Goal: Information Seeking & Learning: Learn about a topic

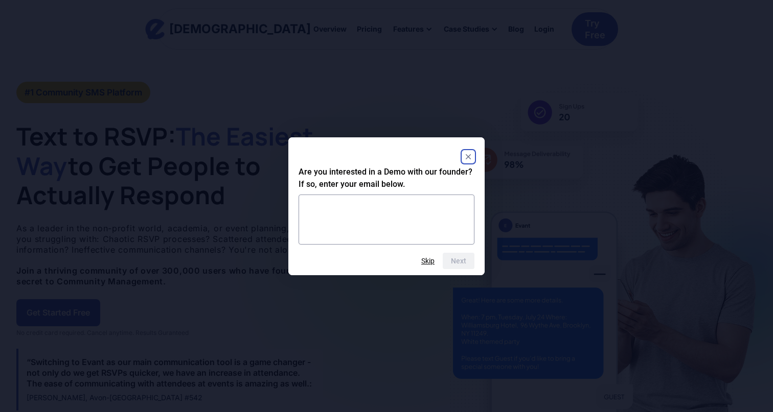
click at [464, 159] on rect "Close" at bounding box center [468, 157] width 12 height 12
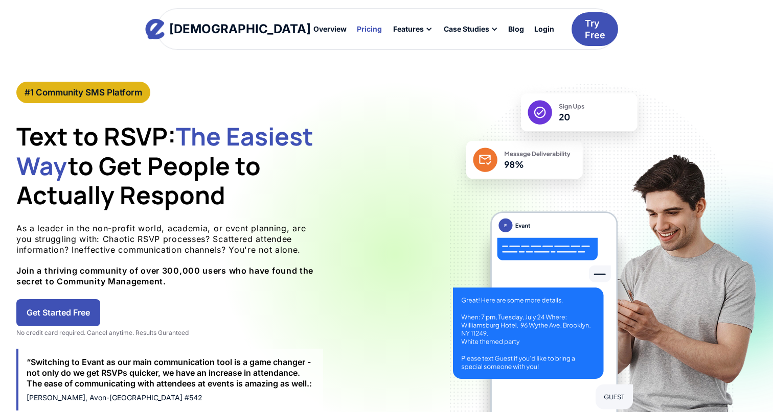
click at [357, 26] on div "Pricing" at bounding box center [369, 29] width 25 height 7
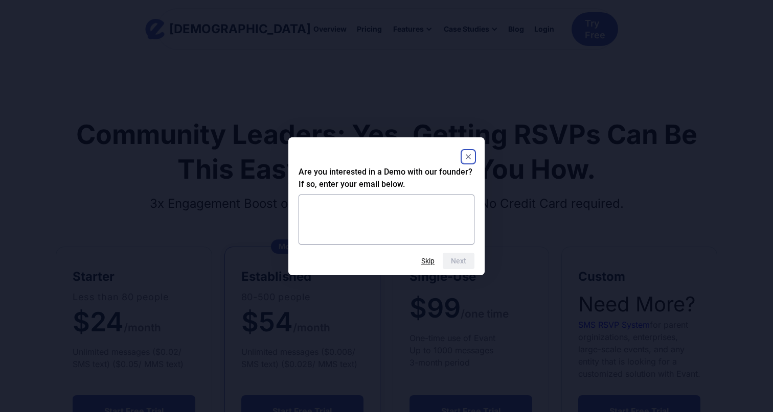
click at [473, 153] on rect "Close" at bounding box center [468, 157] width 12 height 12
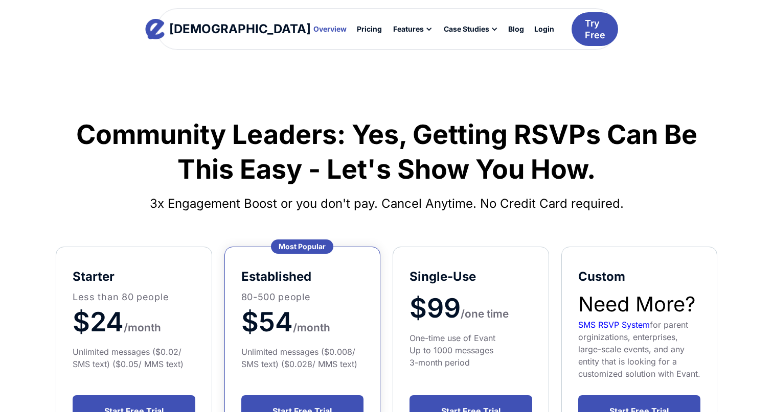
click at [313, 29] on div "Overview" at bounding box center [329, 29] width 33 height 7
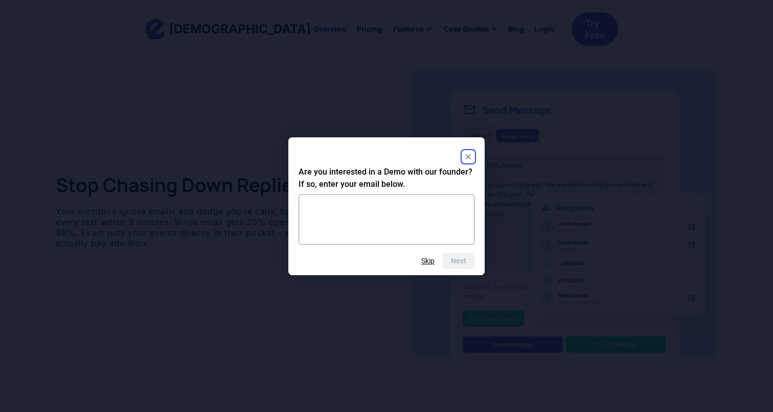
scroll to position [678, 0]
click at [467, 151] on icon "Close" at bounding box center [468, 157] width 12 height 12
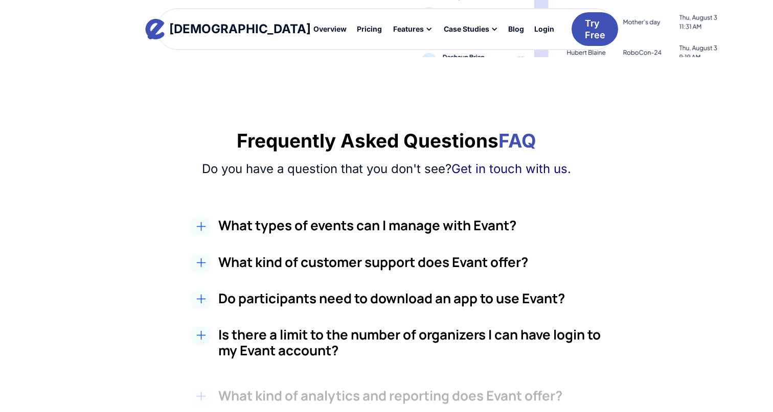
scroll to position [1616, 0]
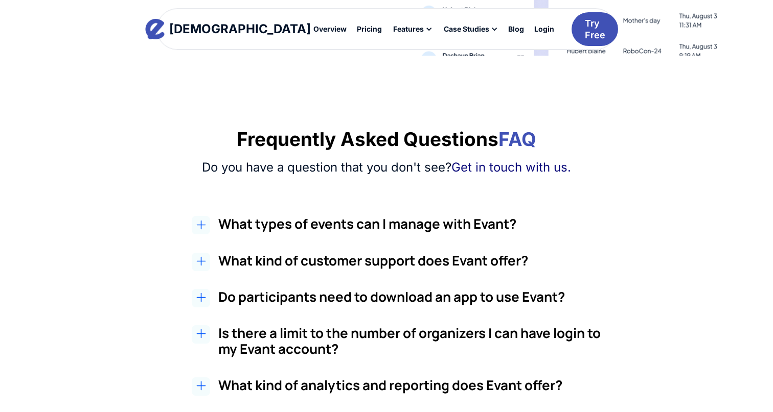
click at [418, 229] on div "What types of events can I manage with Evant? With Evant, you can manage a wide…" at bounding box center [410, 226] width 384 height 21
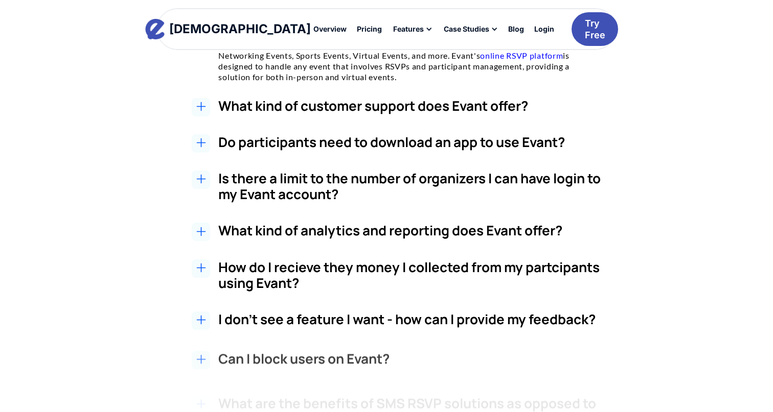
scroll to position [0, 0]
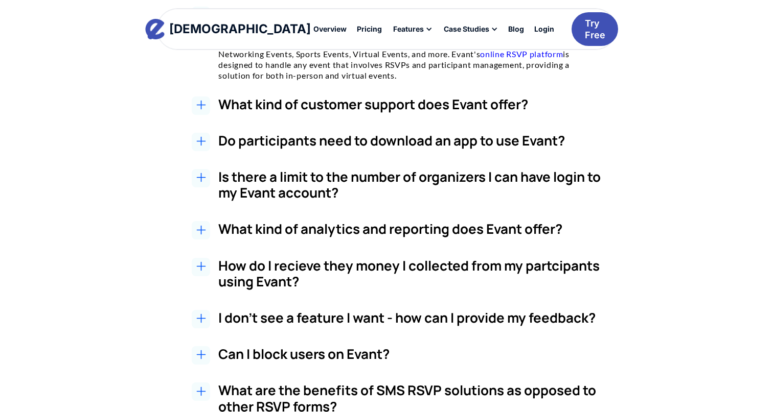
click at [387, 134] on h3 "Do participants need to download an app to use Evant?" at bounding box center [410, 141] width 384 height 16
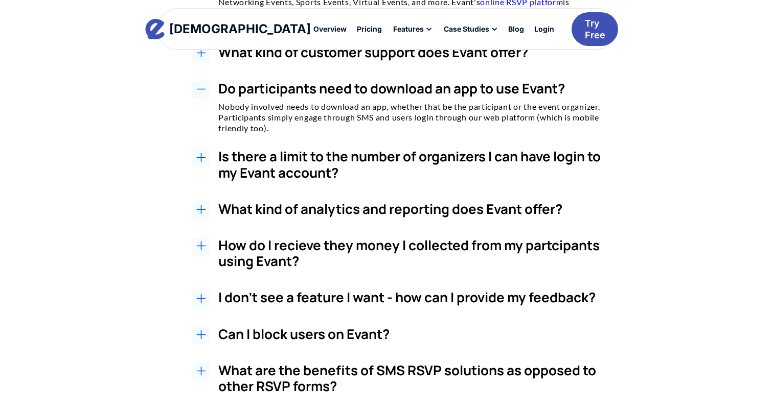
click at [407, 151] on h3 "Is there a limit to the number of organizers I can have login to my Evant accou…" at bounding box center [410, 165] width 384 height 32
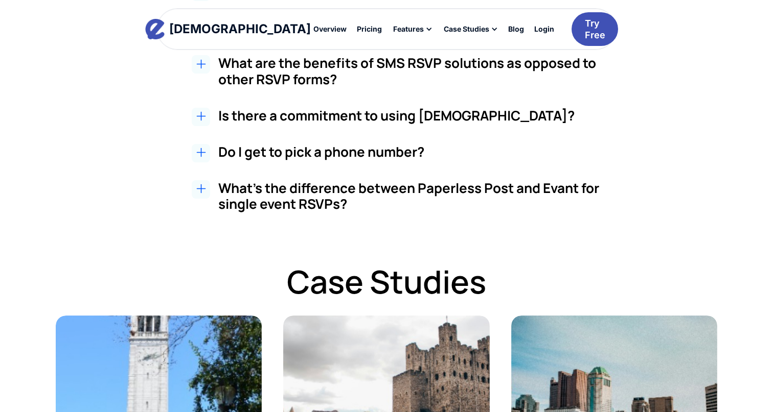
click at [402, 110] on h3 "Is there a commitment to using Evant?" at bounding box center [410, 116] width 384 height 16
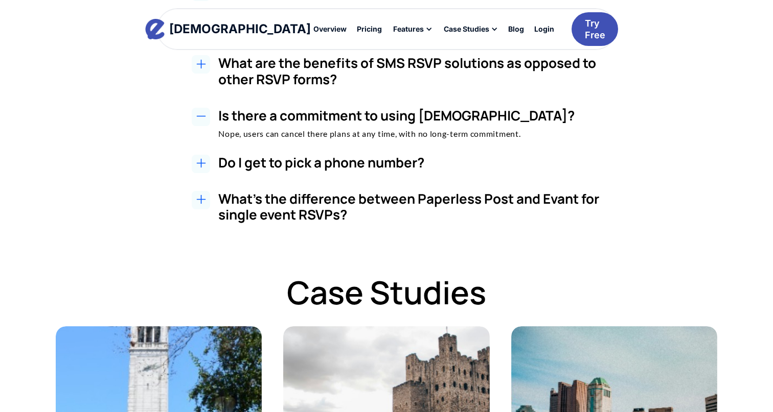
click at [394, 155] on h3 "Do I get to pick a phone number?" at bounding box center [410, 163] width 384 height 16
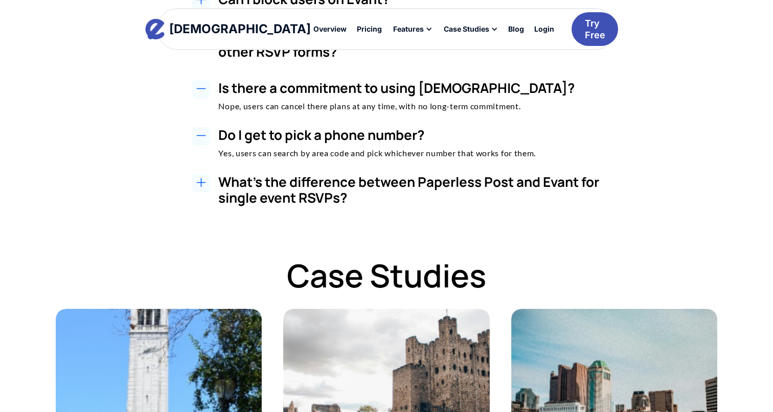
click at [412, 174] on h3 "What's the difference between Paperless Post and Evant for single event RSVPs?" at bounding box center [410, 190] width 384 height 32
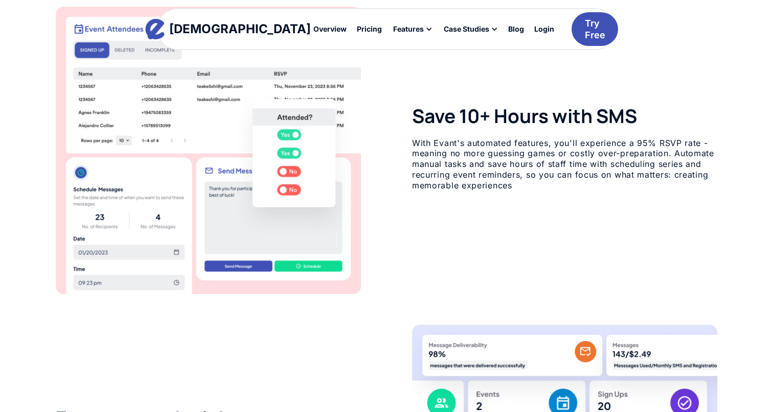
scroll to position [1062, 0]
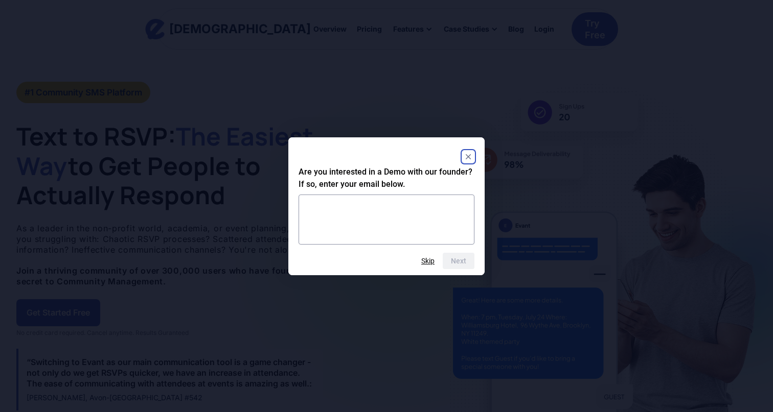
click at [469, 156] on icon "Close" at bounding box center [468, 156] width 5 height 5
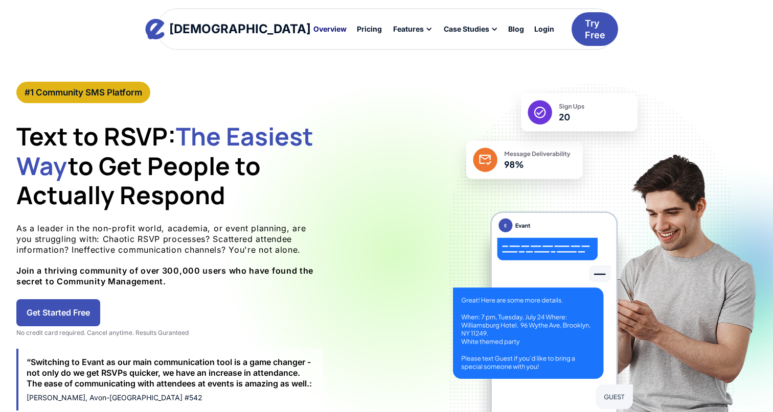
click at [313, 27] on div "Overview" at bounding box center [329, 29] width 33 height 7
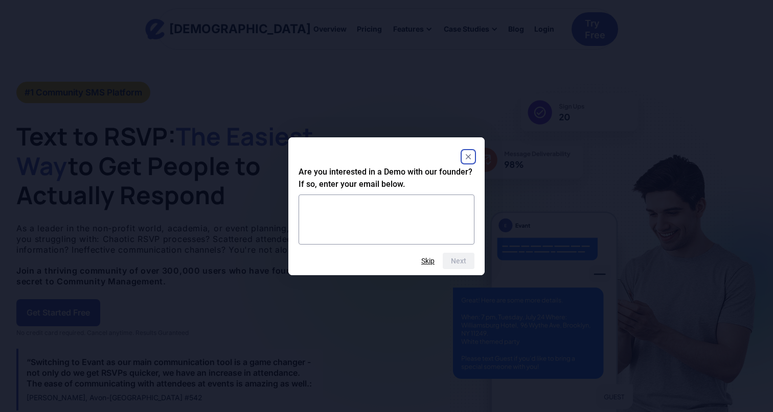
click at [473, 155] on rect "Close" at bounding box center [468, 157] width 12 height 12
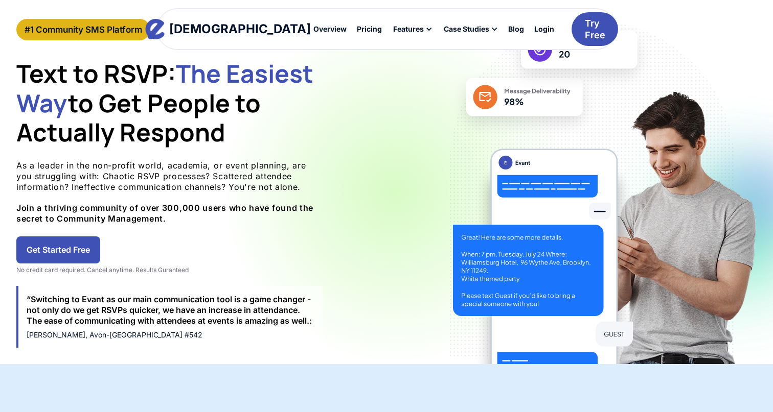
scroll to position [63, 0]
click at [357, 30] on div "Pricing" at bounding box center [369, 29] width 25 height 7
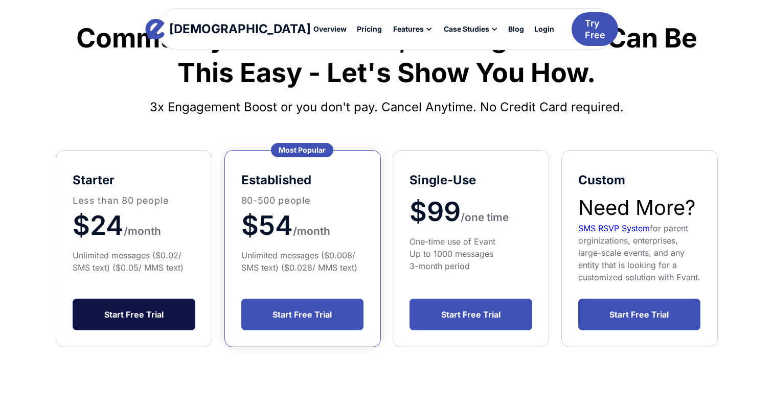
scroll to position [22, 0]
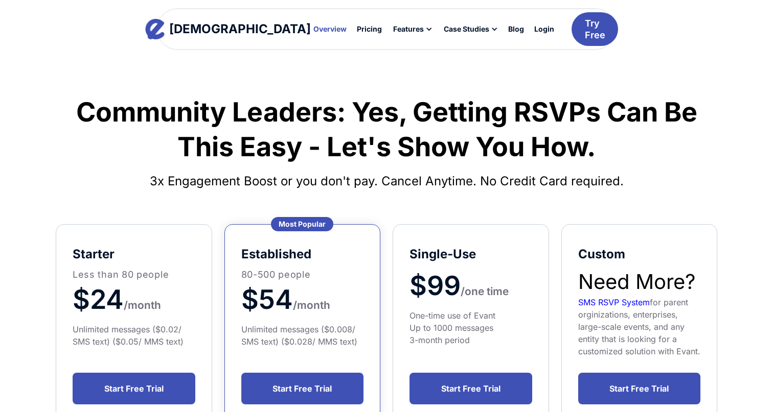
click at [313, 27] on div "Overview" at bounding box center [329, 29] width 33 height 7
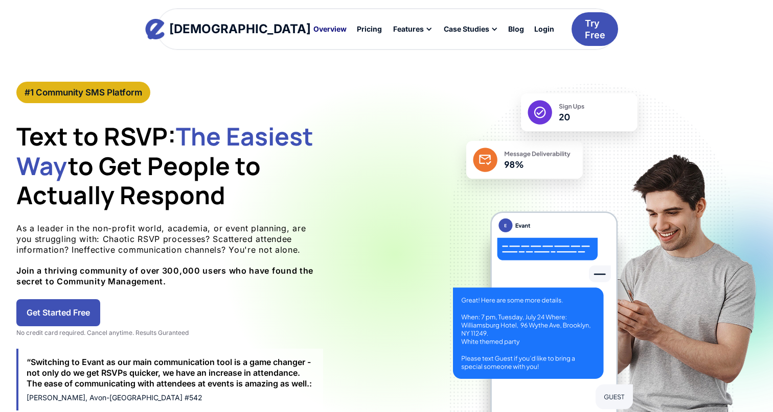
click at [313, 29] on div "Overview" at bounding box center [329, 29] width 33 height 7
